Goal: Information Seeking & Learning: Understand process/instructions

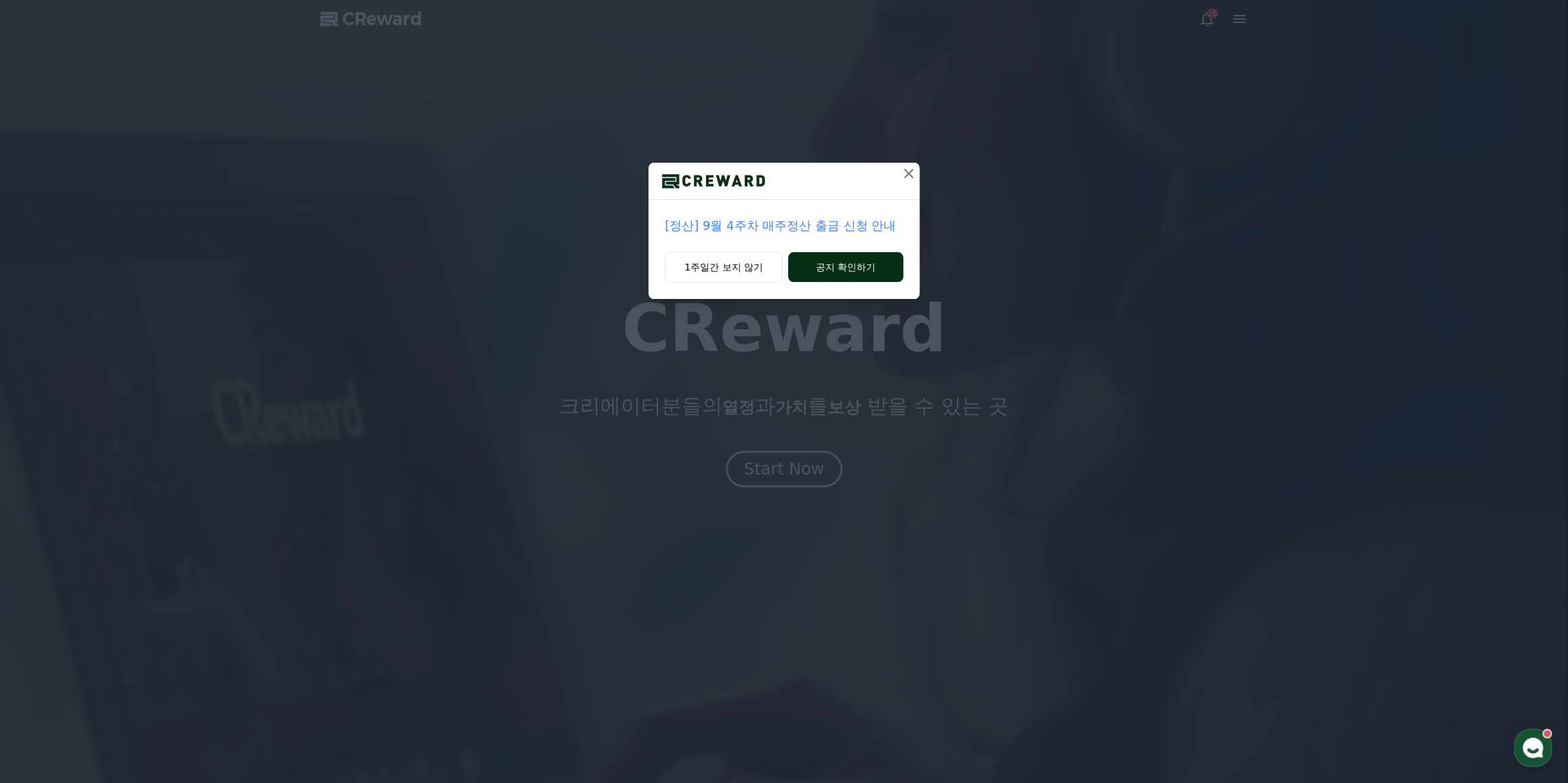
click at [818, 272] on button "공지 확인하기" at bounding box center [845, 267] width 115 height 30
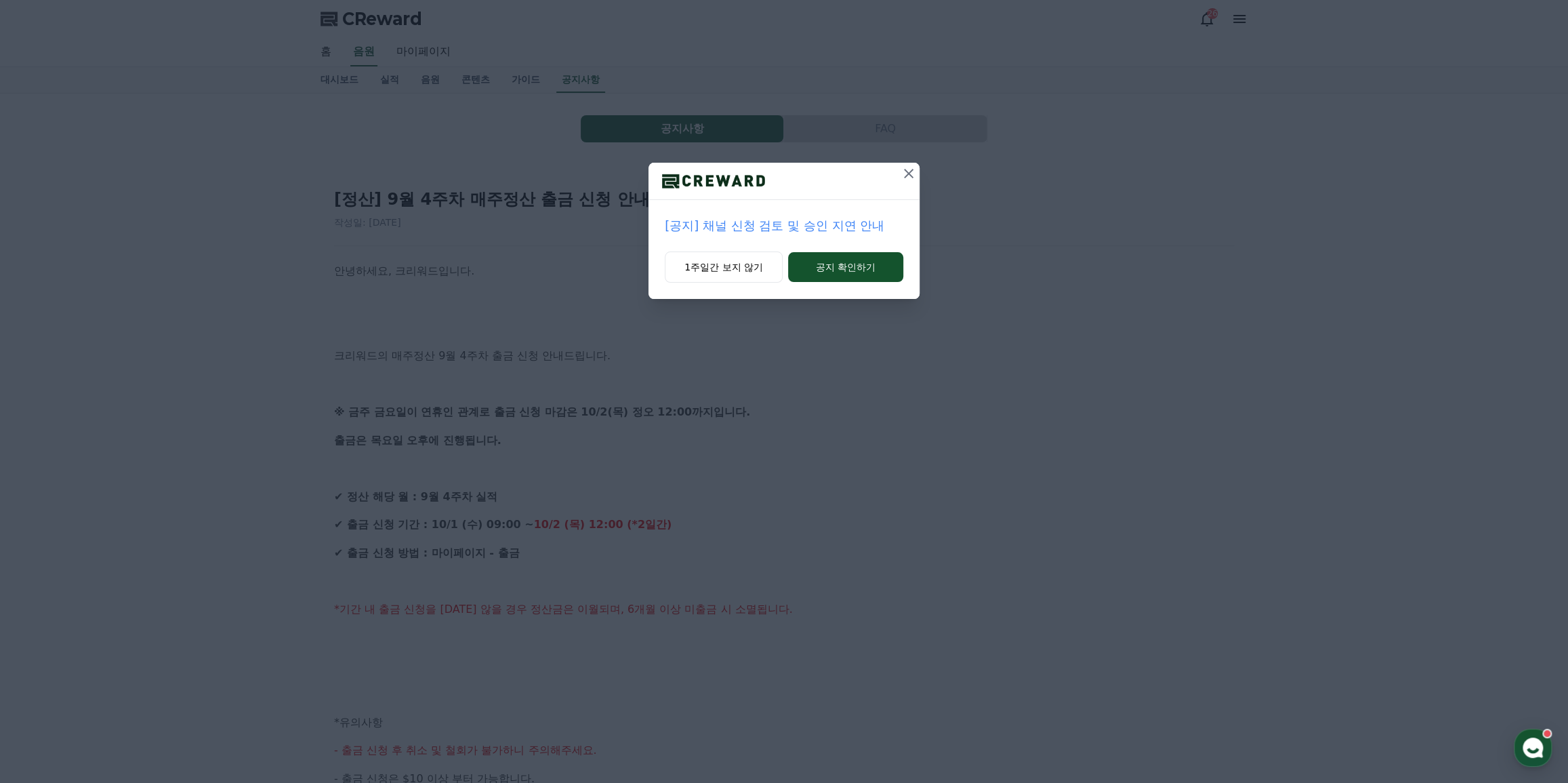
click at [904, 175] on icon at bounding box center [908, 174] width 16 height 16
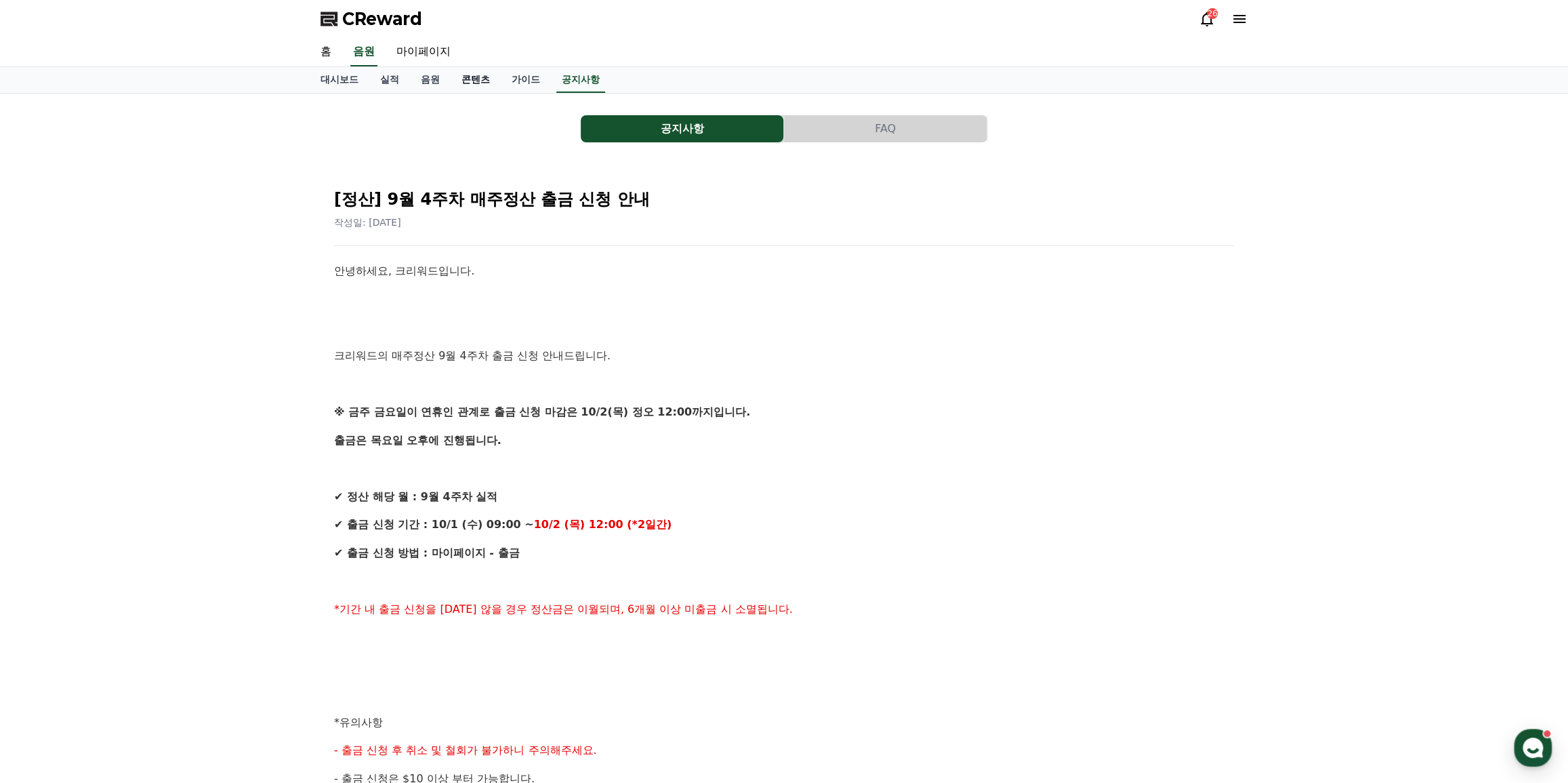
click at [470, 76] on link "콘텐츠" at bounding box center [475, 80] width 50 height 25
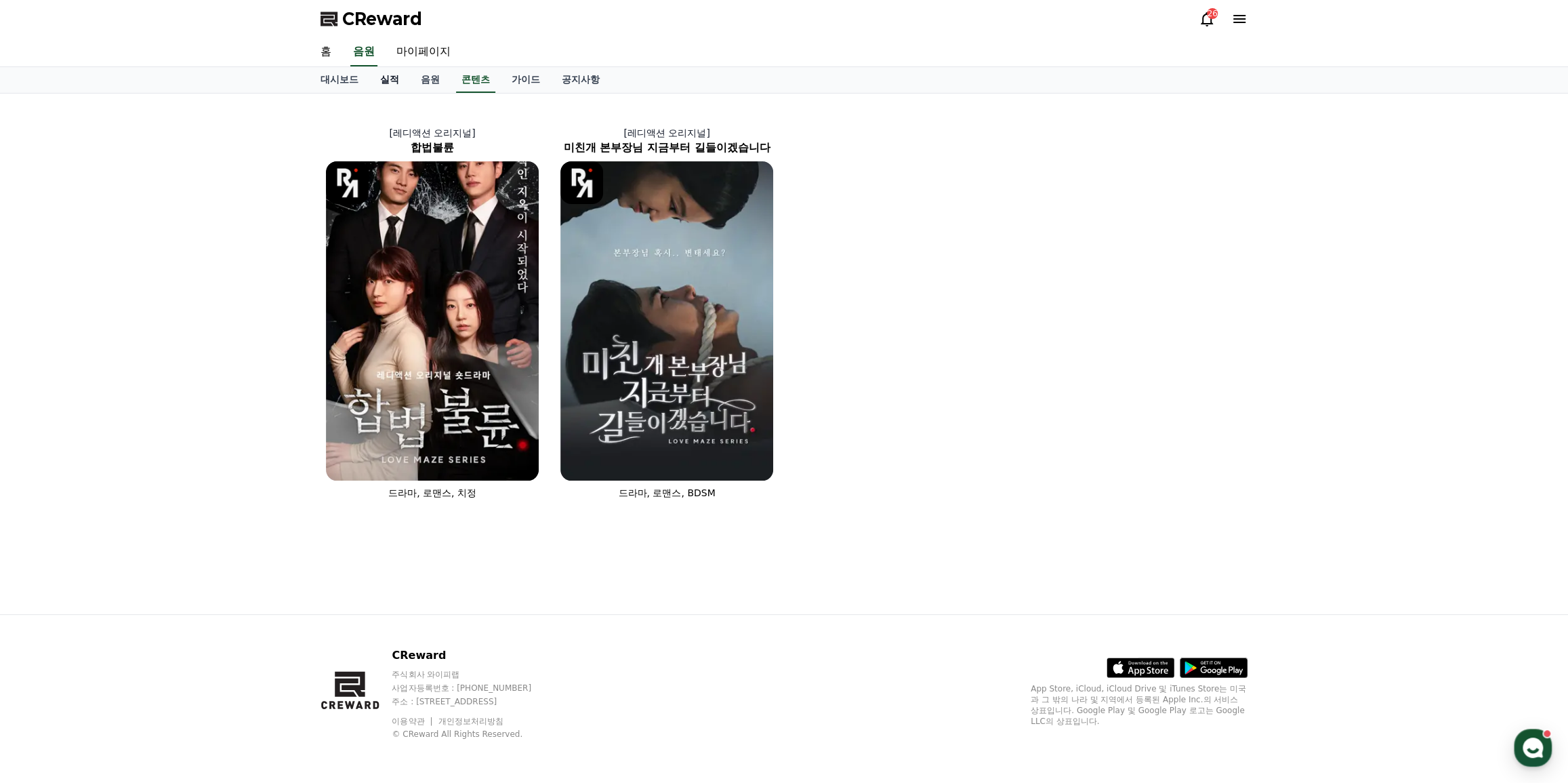
click at [397, 86] on link "실적" at bounding box center [390, 80] width 41 height 25
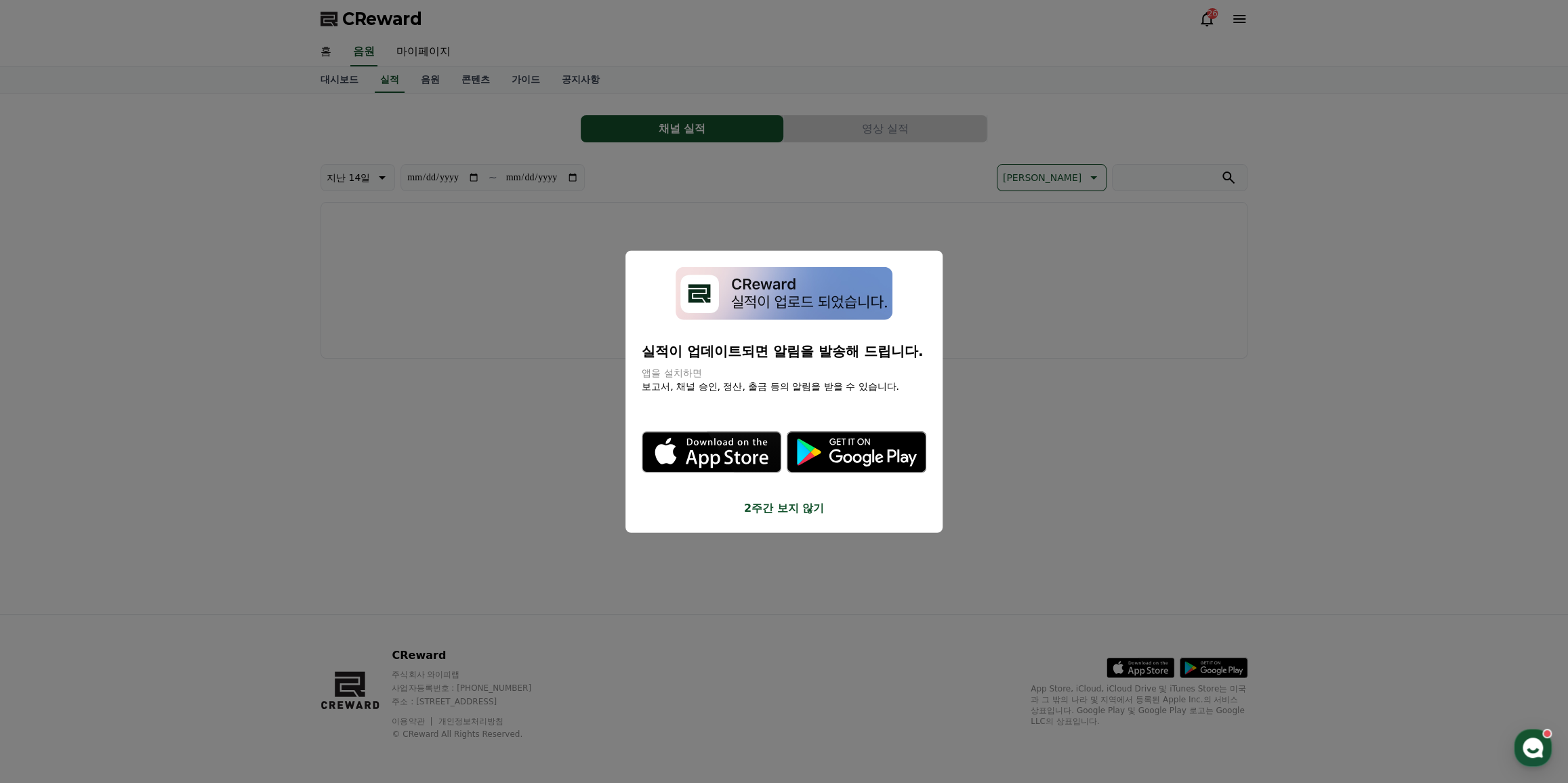
click at [934, 174] on button "close modal" at bounding box center [784, 392] width 1568 height 783
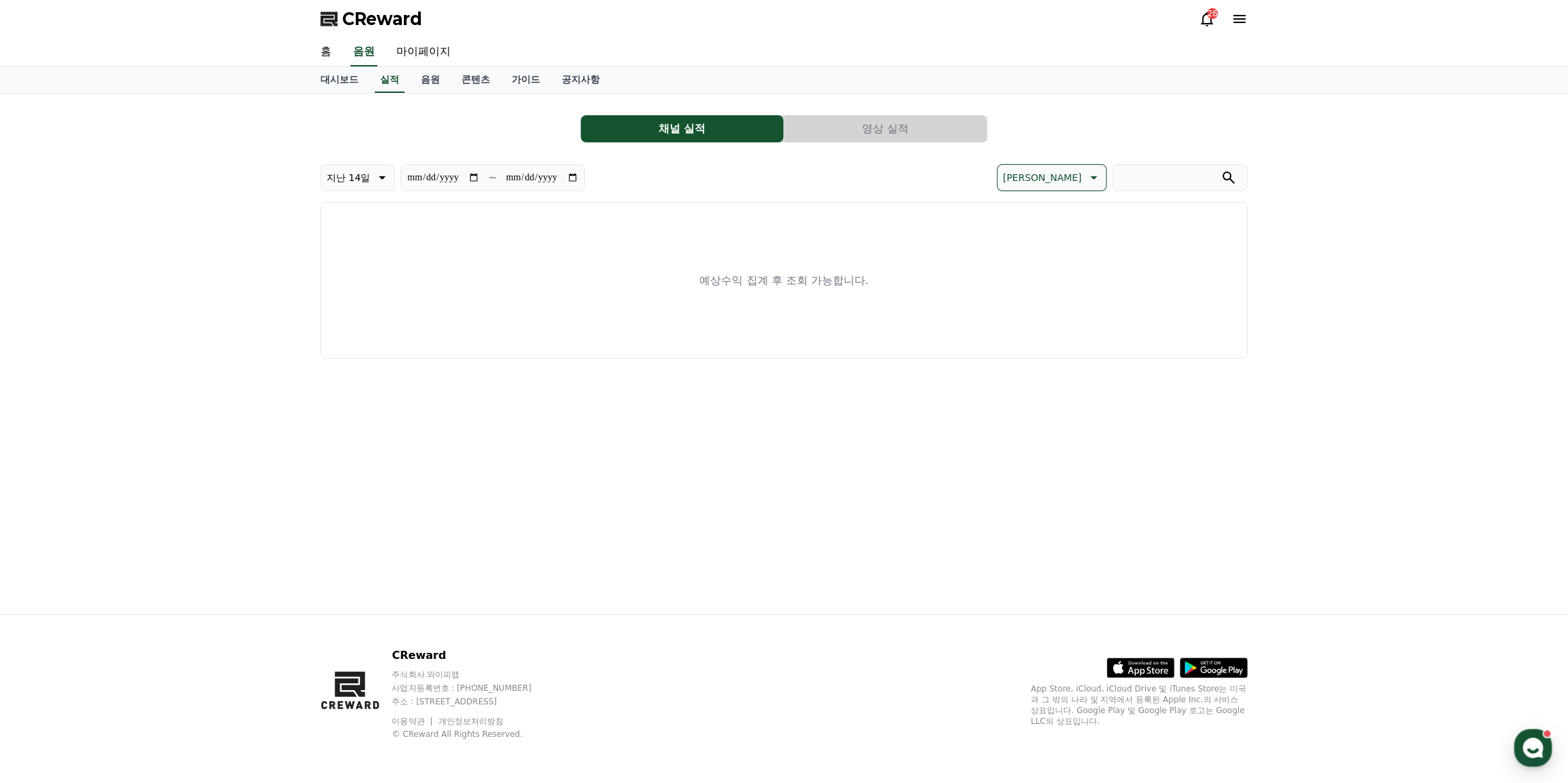
click at [1210, 17] on div "26" at bounding box center [1212, 14] width 11 height 11
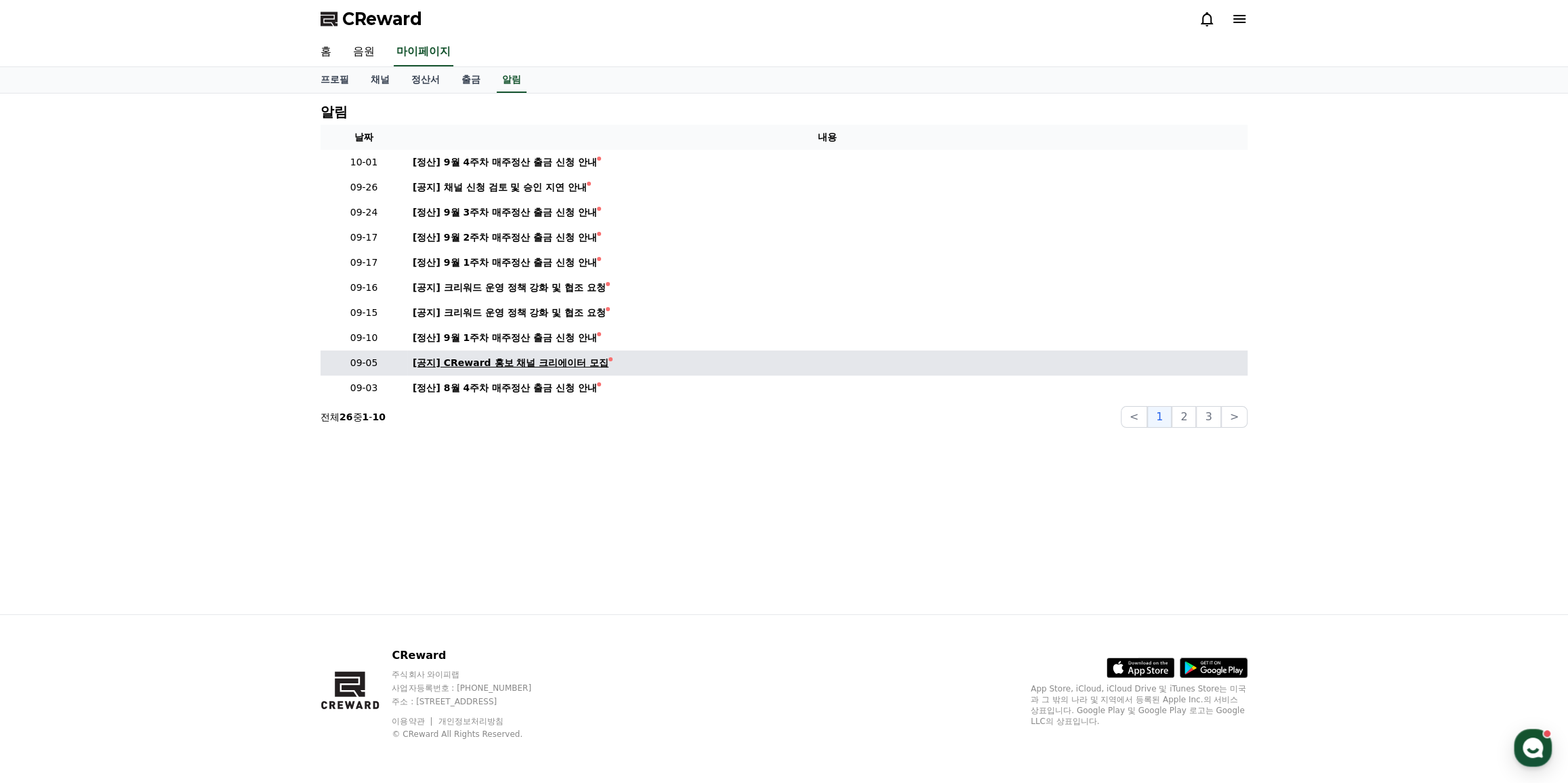
click at [538, 359] on div "[공지] CReward 홍보 채널 크리에이터 모집" at bounding box center [511, 363] width 196 height 14
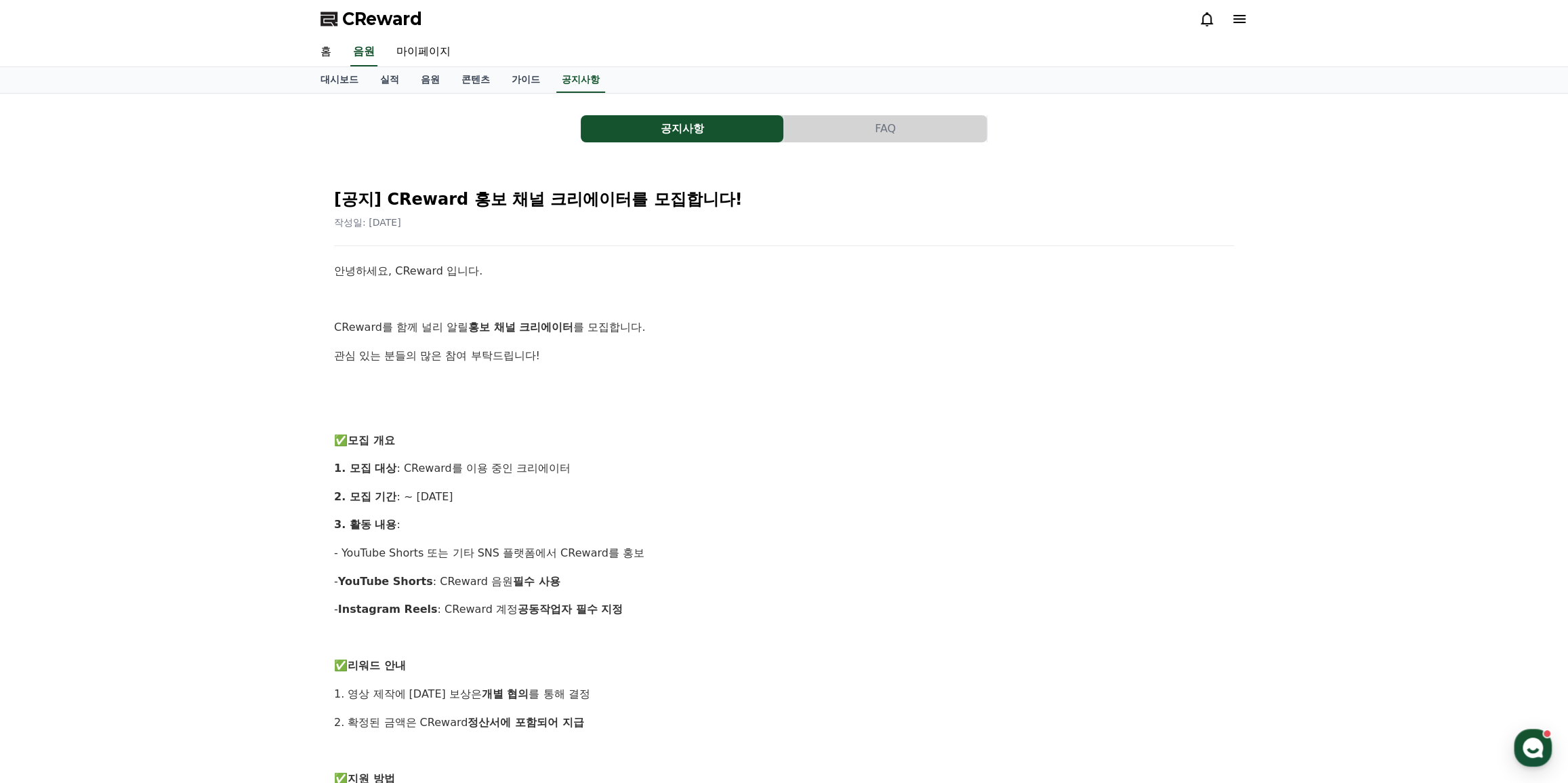
click at [863, 137] on button "FAQ" at bounding box center [885, 128] width 202 height 27
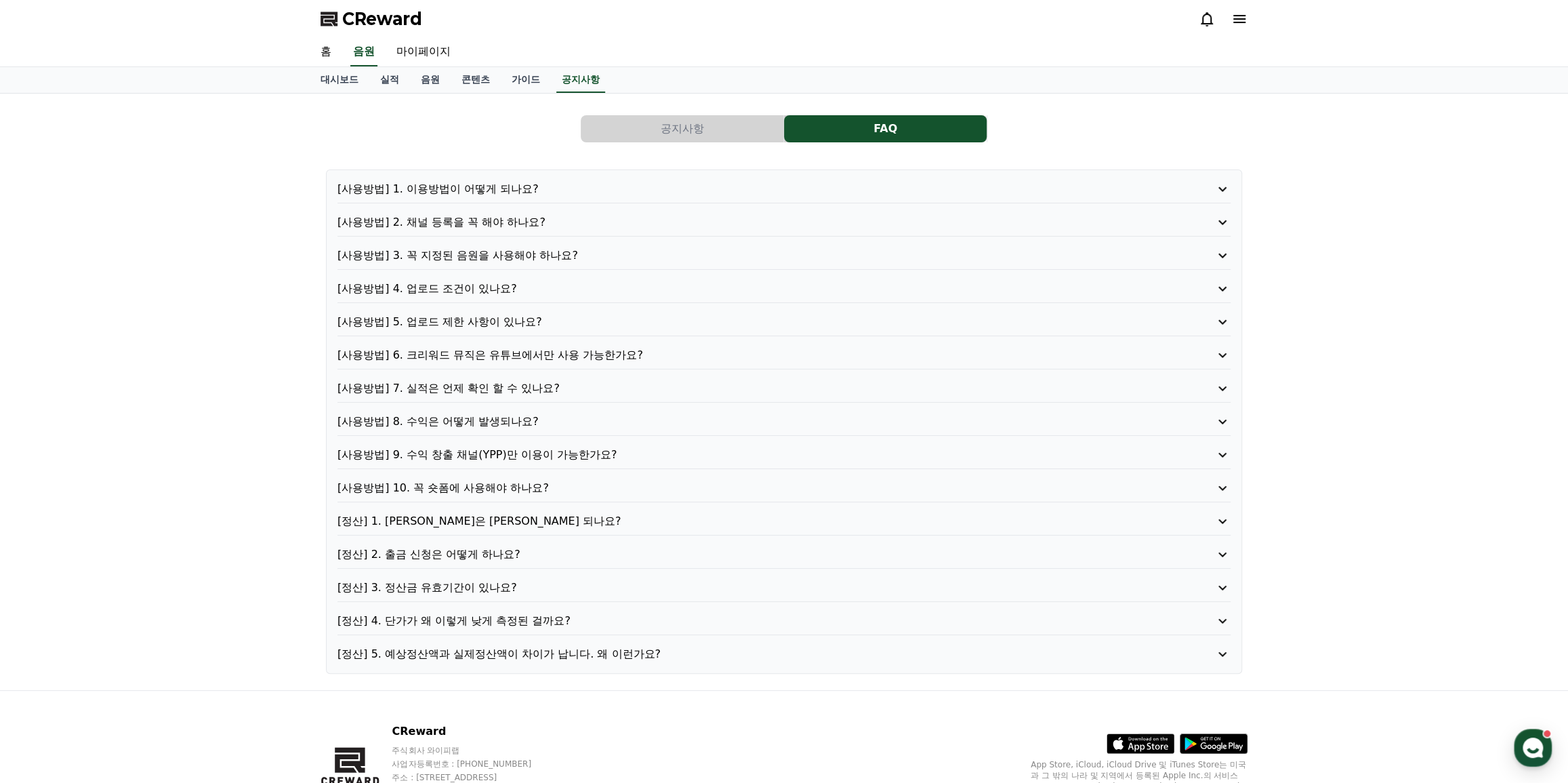
click at [474, 457] on p "[사용방법] 9. 수익 창출 채널(YPP)만 이용이 가능한가요?" at bounding box center [747, 455] width 822 height 16
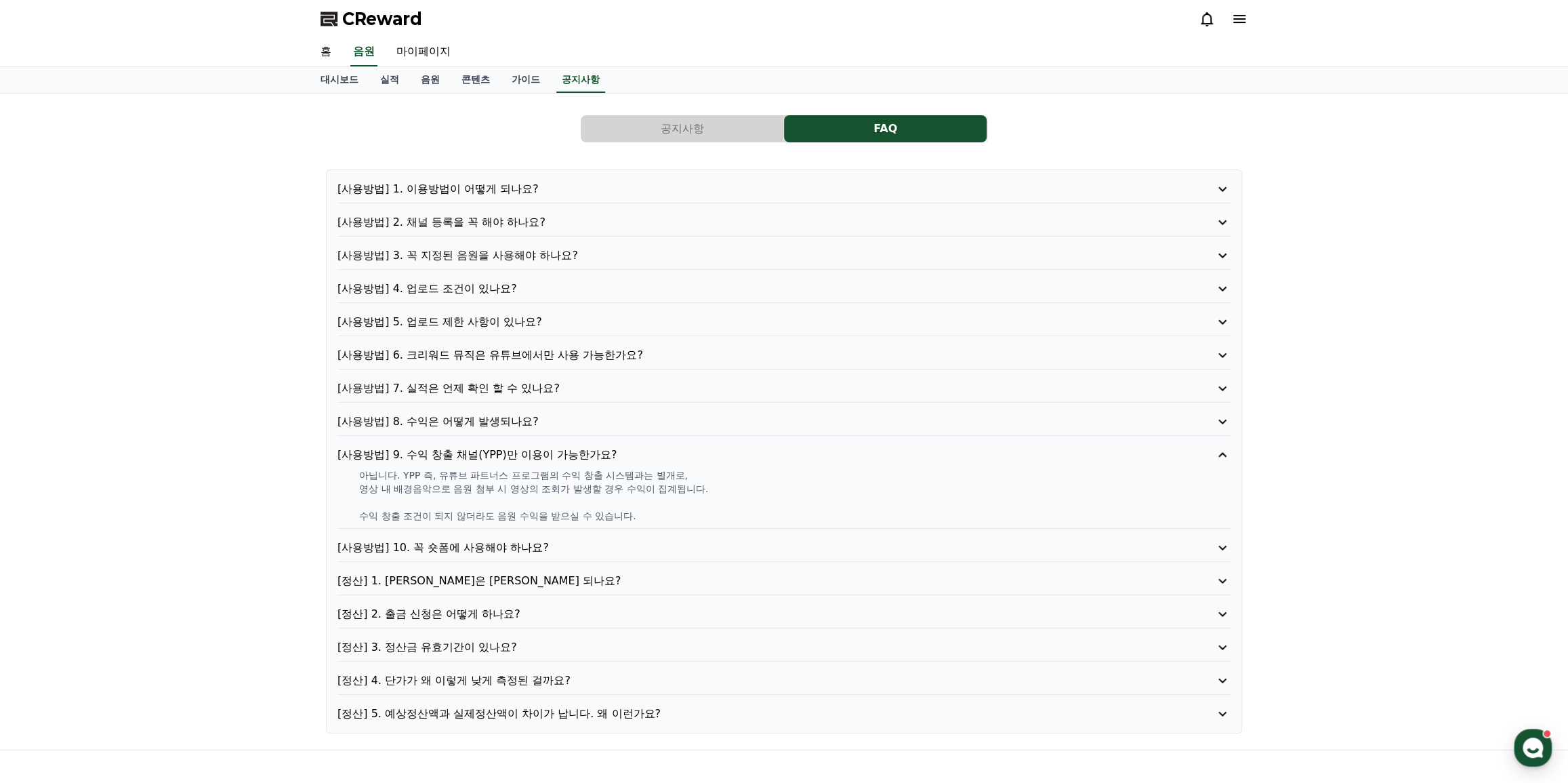
click at [494, 421] on p "[사용방법] 8. 수익은 어떻게 발생되나요?" at bounding box center [747, 421] width 822 height 16
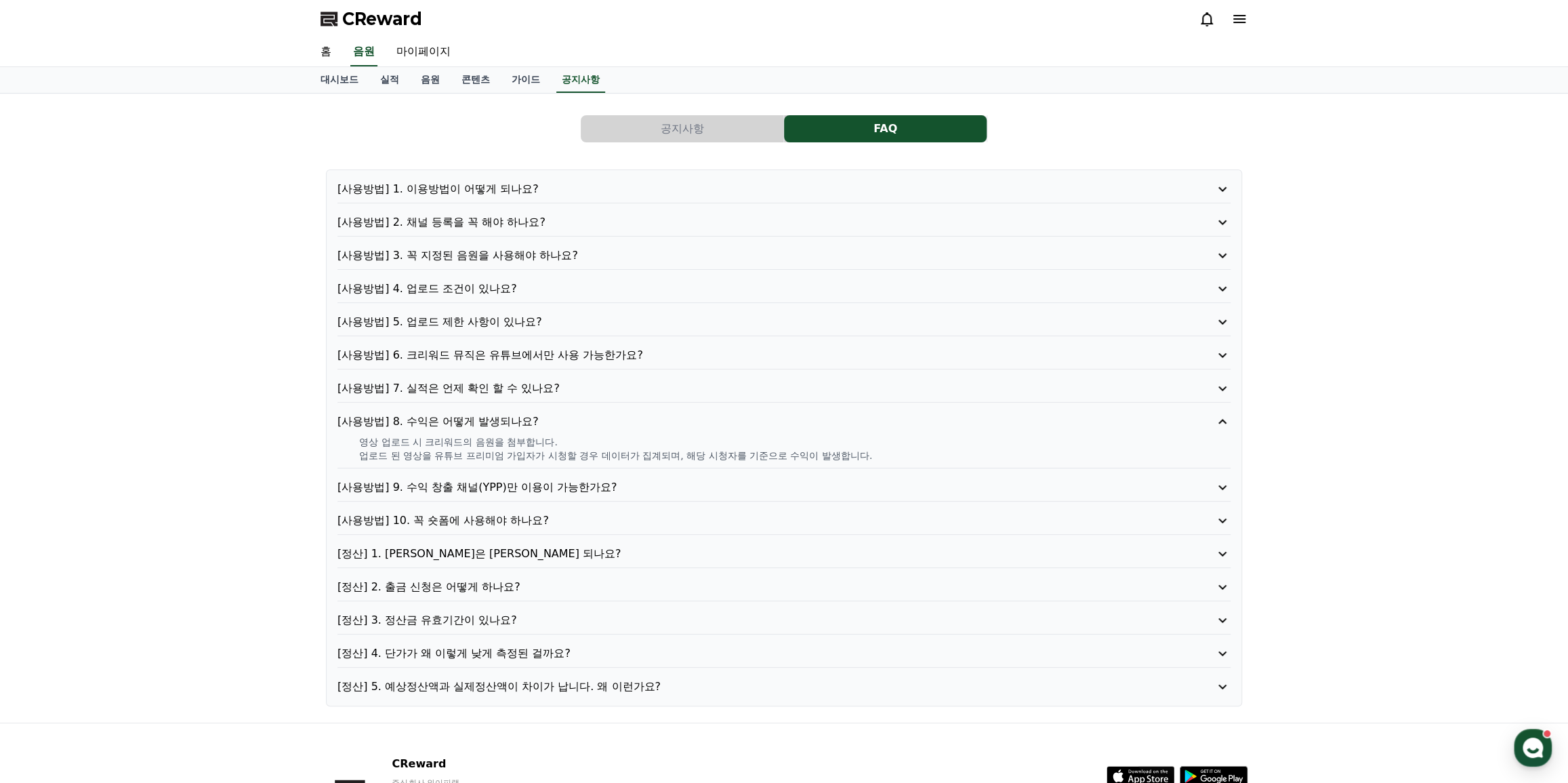
click at [475, 352] on p "[사용방법] 6. 크리워드 뮤직은 유튜브에서만 사용 가능한가요?" at bounding box center [747, 355] width 822 height 16
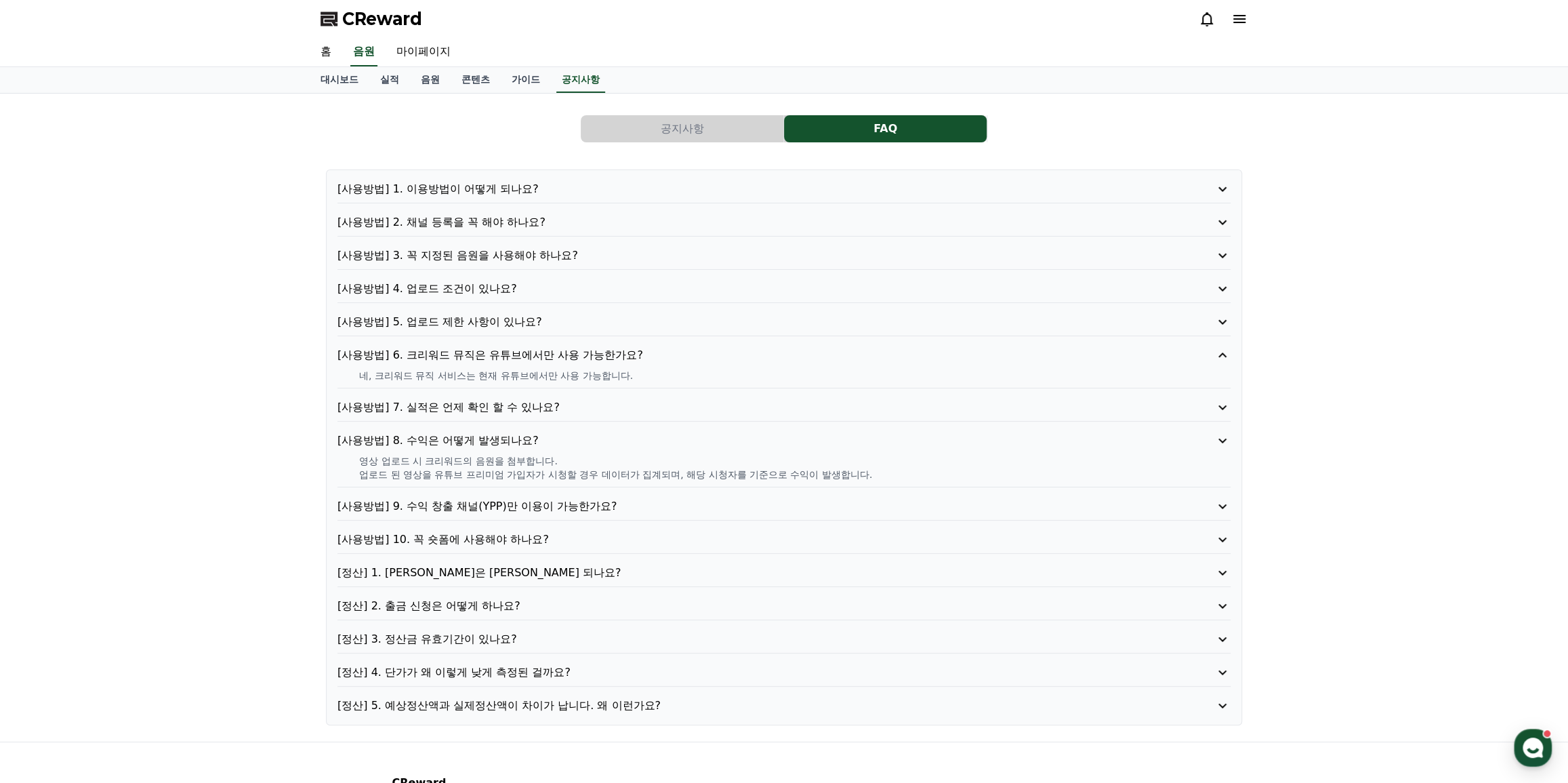
click at [480, 321] on p "[사용방법] 5. 업로드 제한 사항이 있나요?" at bounding box center [747, 322] width 822 height 16
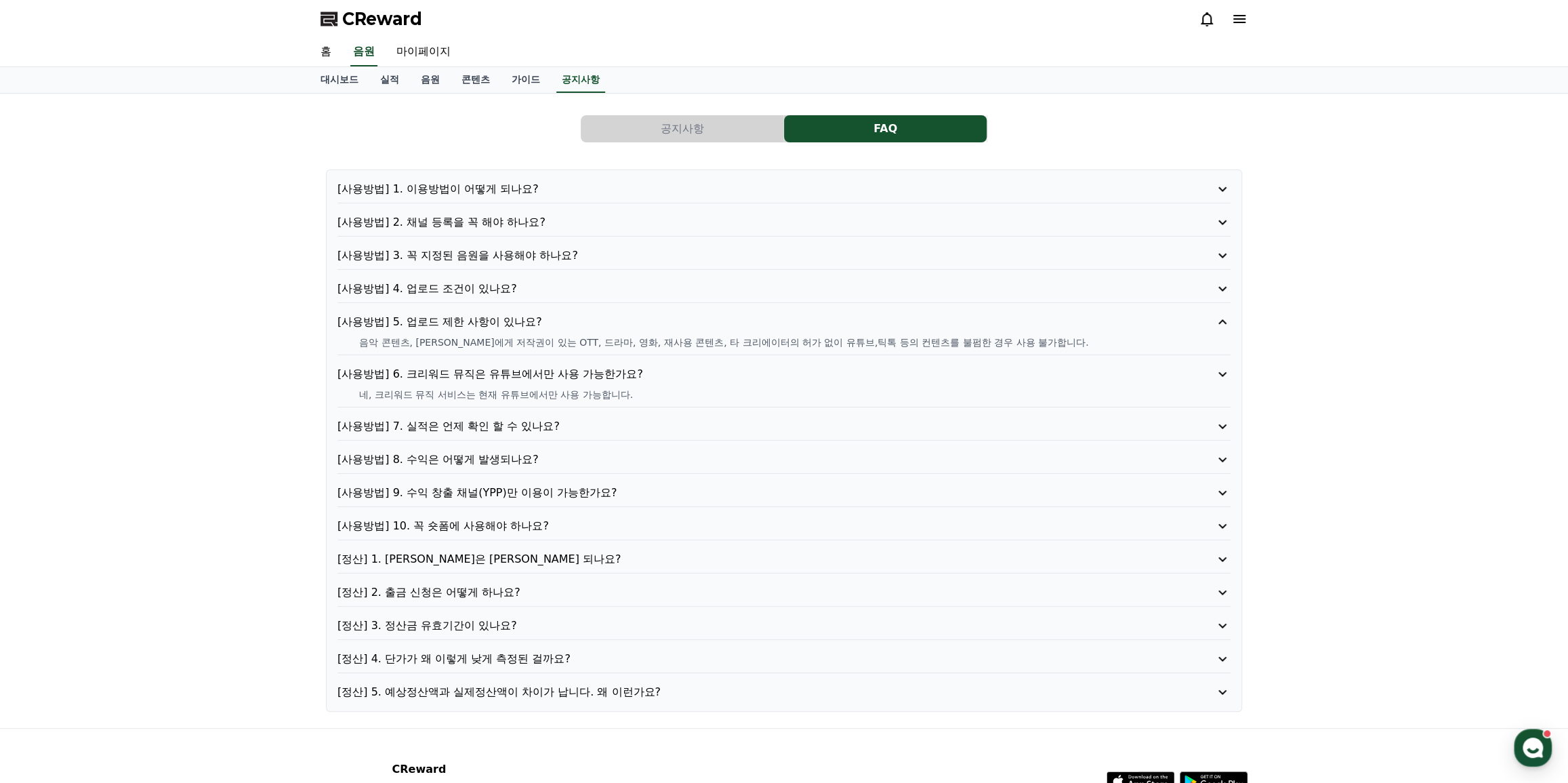
click at [481, 285] on p "[사용방법] 4. 업로드 조건이 있나요?" at bounding box center [747, 288] width 822 height 16
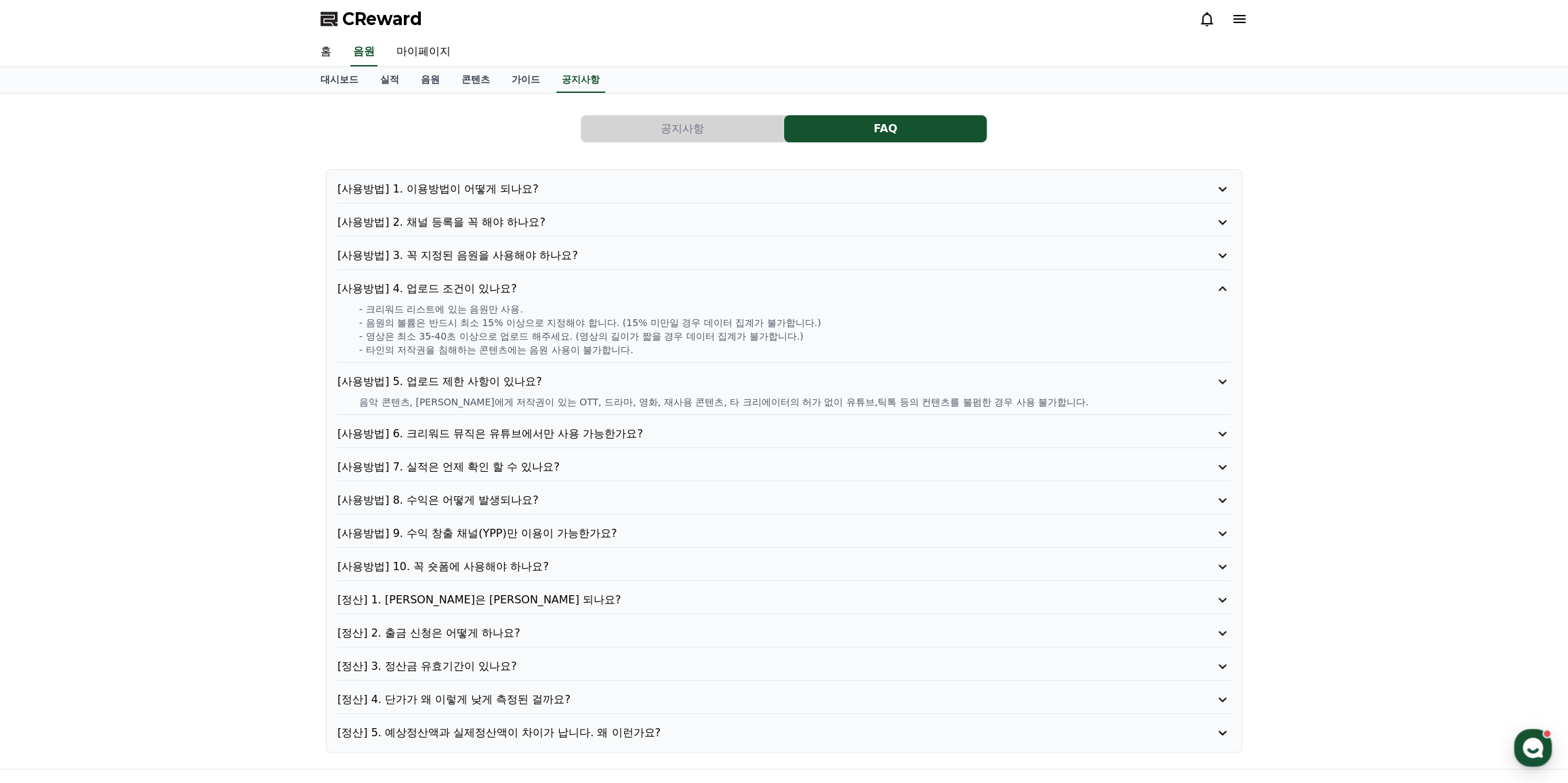
click at [481, 251] on p "[사용방법] 3. 꼭 지정된 음원을 사용해야 하나요?" at bounding box center [747, 256] width 822 height 16
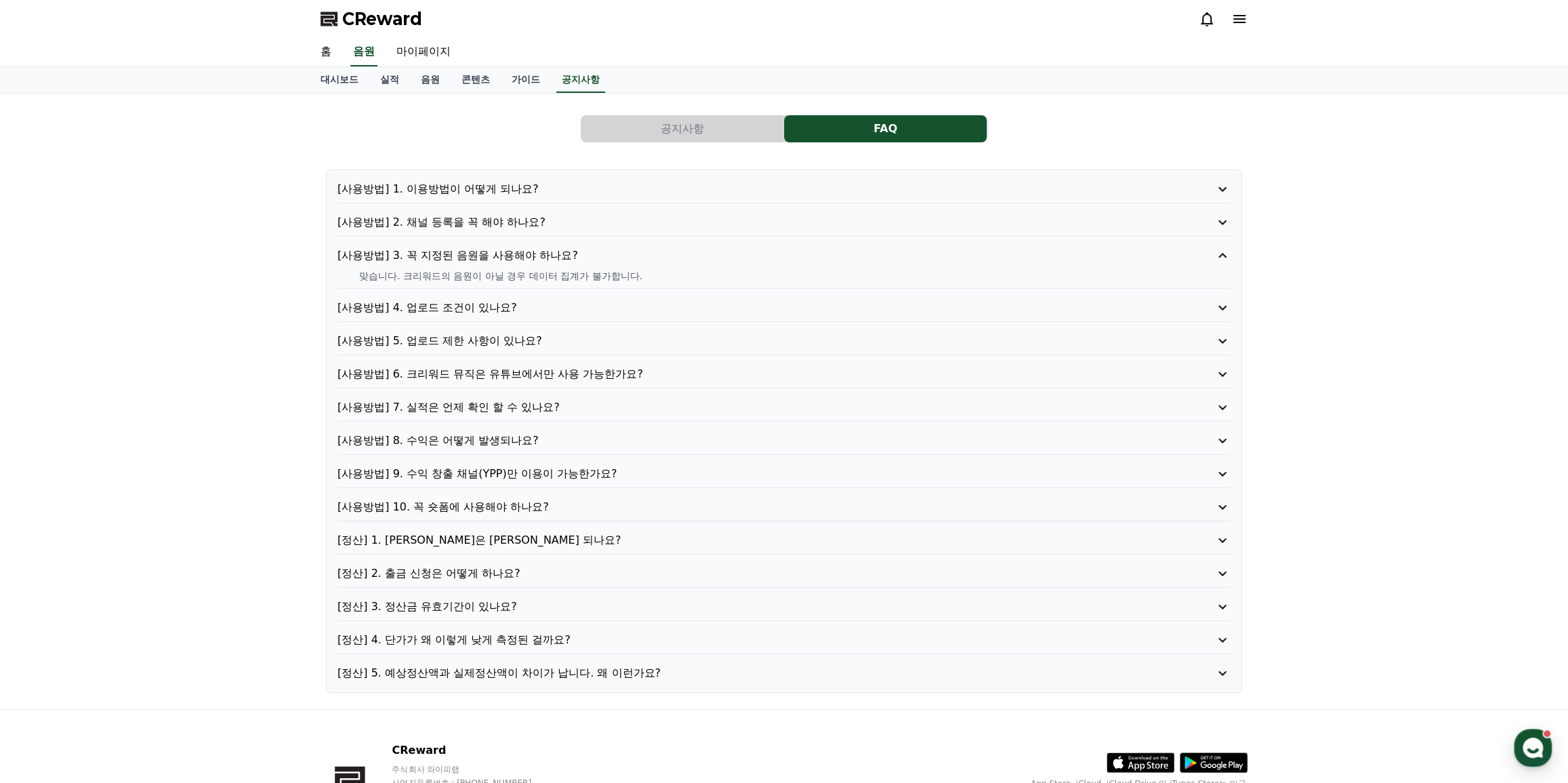
click at [461, 299] on p "[사용방법] 4. 업로드 조건이 있나요?" at bounding box center [747, 307] width 822 height 16
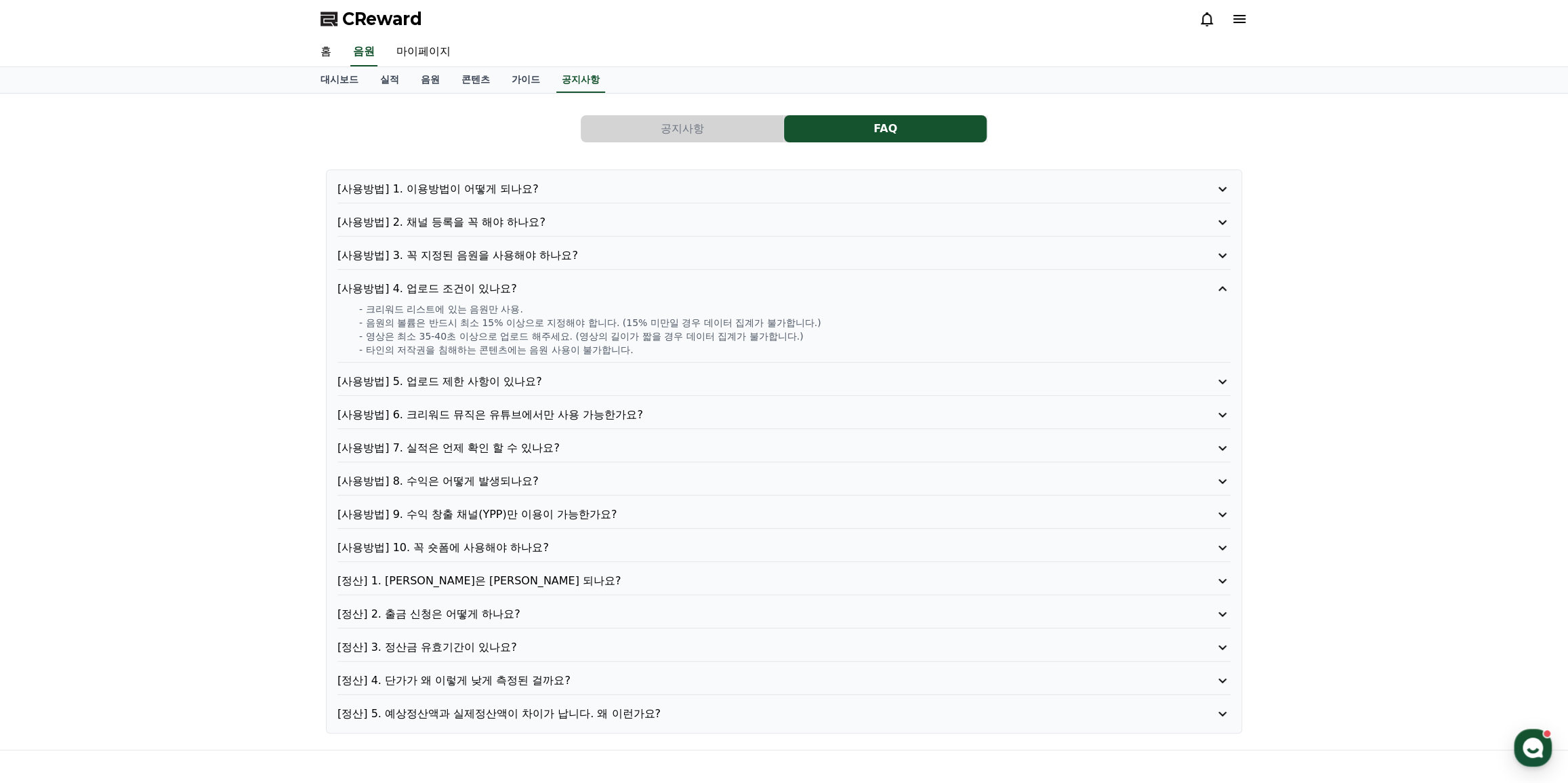
drag, startPoint x: 554, startPoint y: 319, endPoint x: 606, endPoint y: 318, distance: 52.0
click at [596, 317] on div "- 크리워드 리스트에 있는 음원만 사용. - 음원의 볼륨은 반드시 최소 15% 이상으로 지정해야 합니다. (15% 미만일 경우 데이터 집계가 …" at bounding box center [784, 329] width 893 height 54
click at [459, 318] on p "- 음원의 볼륨은 반드시 최소 15% 이상으로 지정해야 합니다. (15% 미만일 경우 데이터 집계가 불가합니다.)" at bounding box center [794, 322] width 871 height 14
click at [540, 322] on div "- 크리워드 리스트에 있는 음원만 사용. - 음원의 볼륨은 반드시 최소 15% 이상으로 지정해야 합니다. (15% 미만일 경우 데이터 집계가 …" at bounding box center [784, 329] width 893 height 54
drag, startPoint x: 530, startPoint y: 337, endPoint x: 589, endPoint y: 340, distance: 59.1
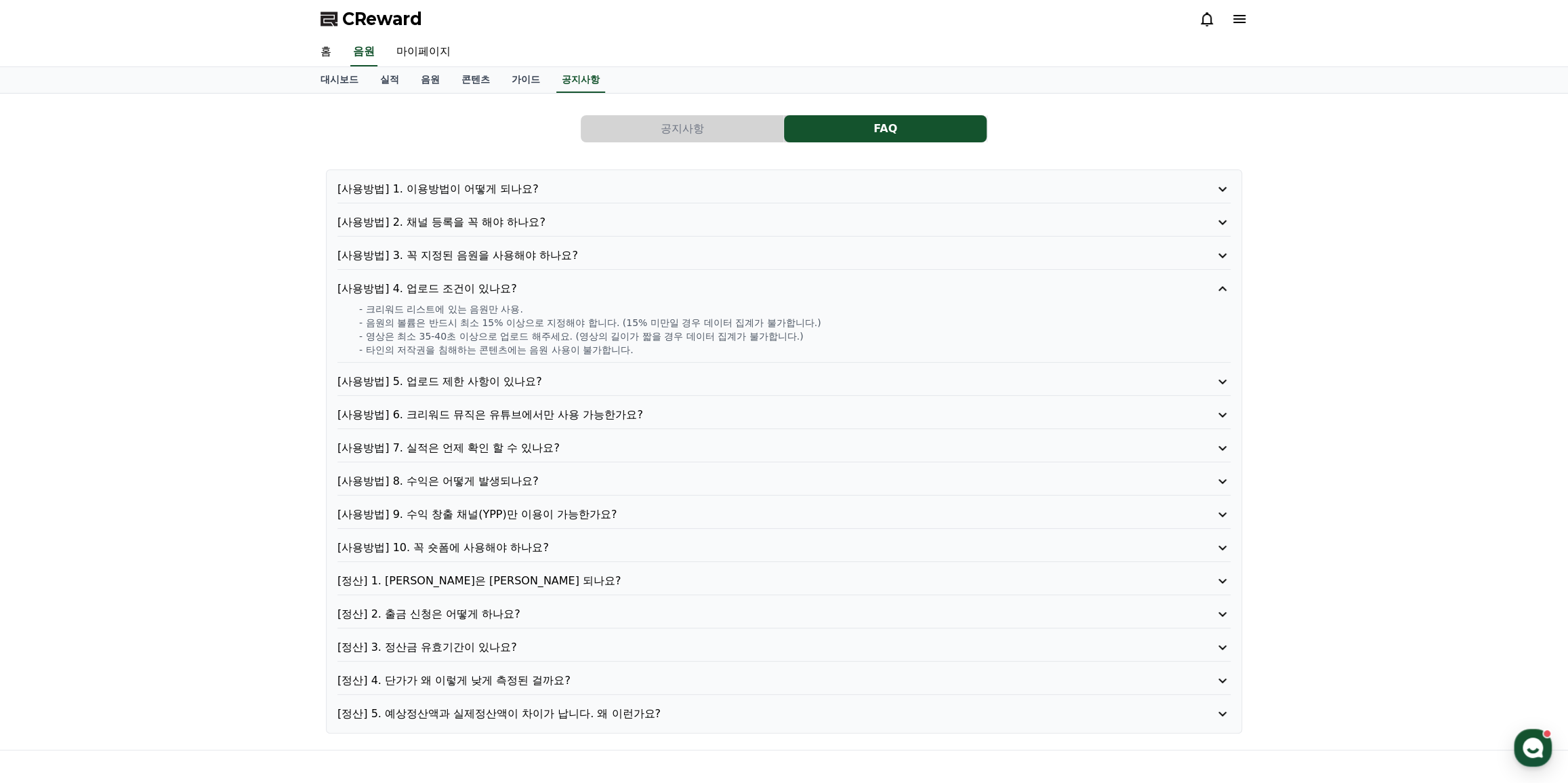
click at [541, 337] on p "- 영상은 최소 35-40초 이상으로 업로드 해주세요. (영상의 길이가 짧을 경우 데이터 집계가 불가합니다.)" at bounding box center [794, 335] width 871 height 14
click at [589, 340] on p "- 영상은 최소 35-40초 이상으로 업로드 해주세요. (영상의 길이가 짧을 경우 데이터 집계가 불가합니다.)" at bounding box center [794, 335] width 871 height 14
click at [465, 223] on p "[사용방법] 2. 채널 등록을 꼭 해야 하나요?" at bounding box center [747, 222] width 822 height 16
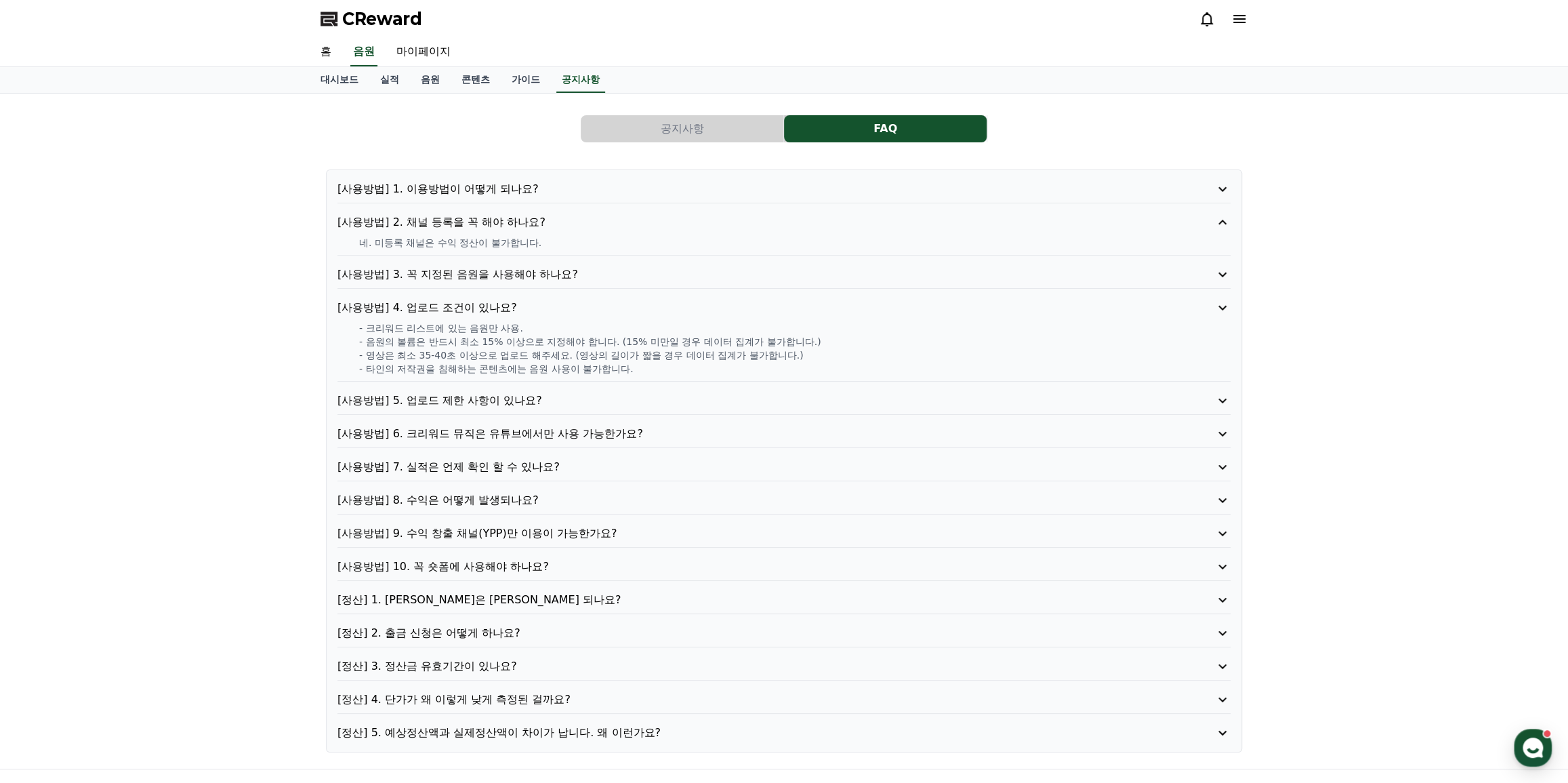
click at [474, 187] on p "[사용방법] 1. 이용방법이 어떻게 되나요?" at bounding box center [747, 189] width 822 height 16
